Goal: Obtain resource: Download file/media

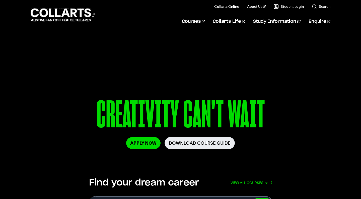
scroll to position [20, 0]
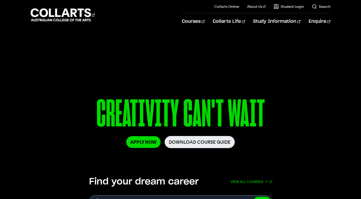
click at [206, 141] on link "Download Course Guide" at bounding box center [200, 142] width 70 height 12
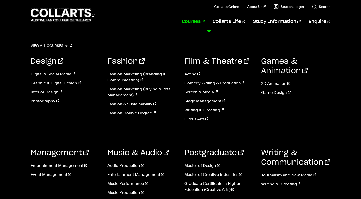
scroll to position [26, 0]
click at [50, 174] on link "Event Management" at bounding box center [65, 175] width 69 height 6
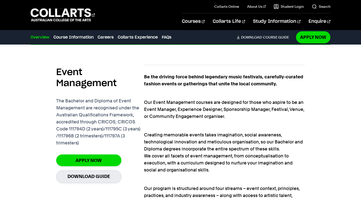
scroll to position [298, 0]
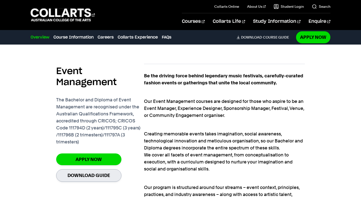
click at [90, 178] on link "Download Guide" at bounding box center [88, 176] width 65 height 12
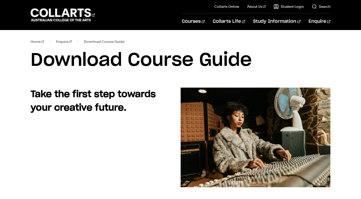
click at [75, 31] on section "Home Enquire Download Course Guide Download Course Guide" at bounding box center [181, 59] width 300 height 58
